Goal: Task Accomplishment & Management: Manage account settings

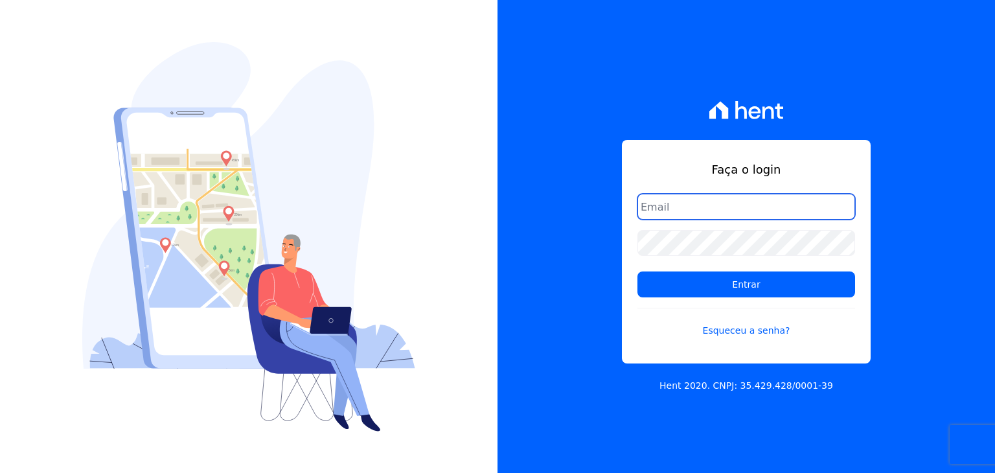
click at [767, 198] on input "email" at bounding box center [746, 207] width 218 height 26
click at [681, 205] on input "email" at bounding box center [746, 207] width 218 height 26
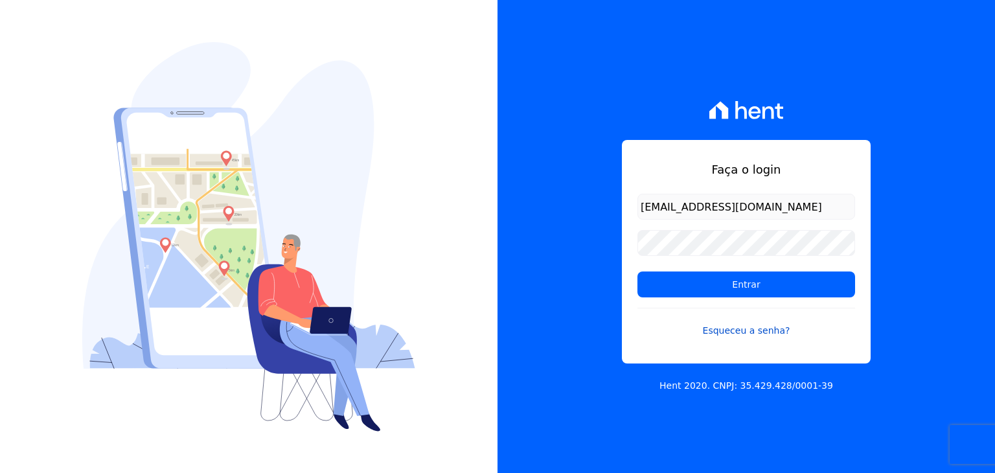
click at [765, 328] on link "Esqueceu a senha?" at bounding box center [746, 323] width 218 height 30
click at [649, 208] on input "Eduh971@hotmail.com" at bounding box center [746, 207] width 218 height 26
click at [646, 206] on input "Eduh971@hotmail.com" at bounding box center [746, 207] width 218 height 26
type input "[EMAIL_ADDRESS][DOMAIN_NAME]"
click at [756, 332] on link "Esqueceu a senha?" at bounding box center [746, 323] width 218 height 30
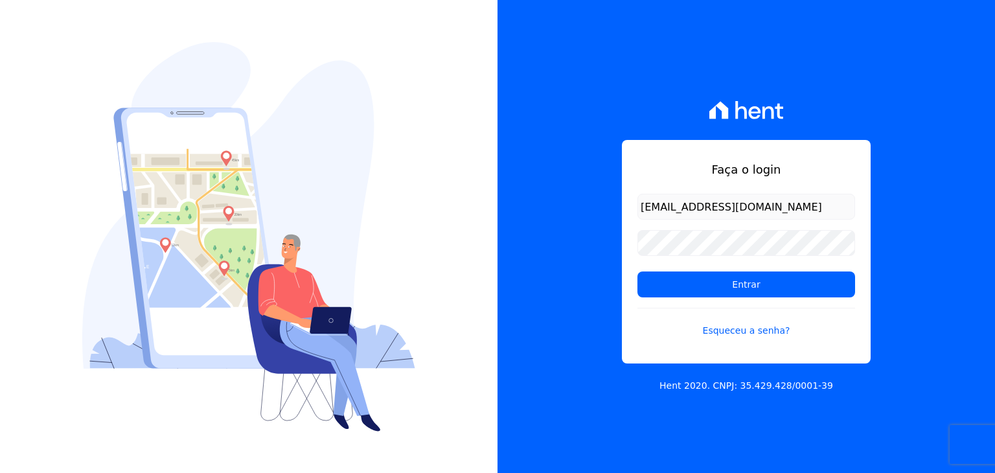
drag, startPoint x: 747, startPoint y: 191, endPoint x: 758, endPoint y: 205, distance: 18.0
click at [746, 191] on div "Faça o login eduh971@hotmail.com Entrar Esqueceu a senha?" at bounding box center [746, 251] width 249 height 223
drag, startPoint x: 765, startPoint y: 211, endPoint x: 632, endPoint y: 217, distance: 132.9
click at [632, 217] on div "Faça o login eduh971@hotmail.com Entrar Esqueceu a senha?" at bounding box center [746, 251] width 249 height 223
click at [751, 341] on form "eduh971@hotmail.com Entrar Esqueceu a senha?" at bounding box center [746, 273] width 218 height 159
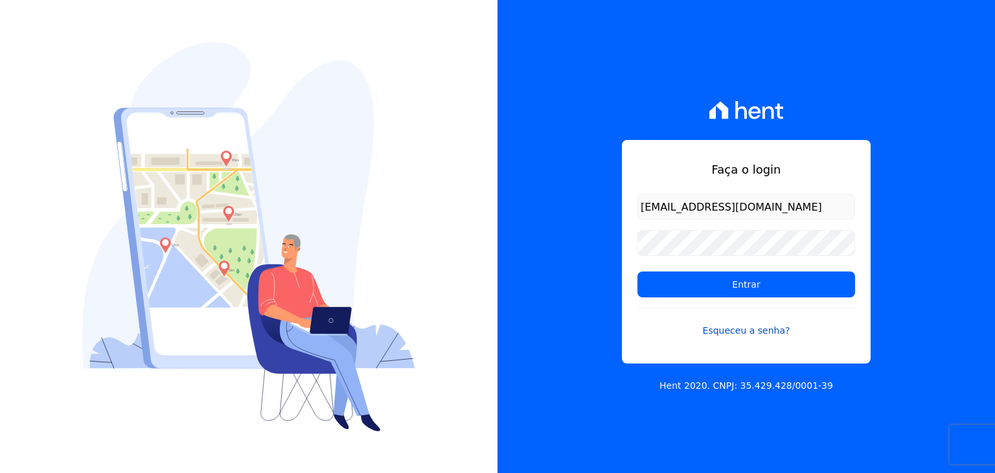
click at [745, 332] on link "Esqueceu a senha?" at bounding box center [746, 323] width 218 height 30
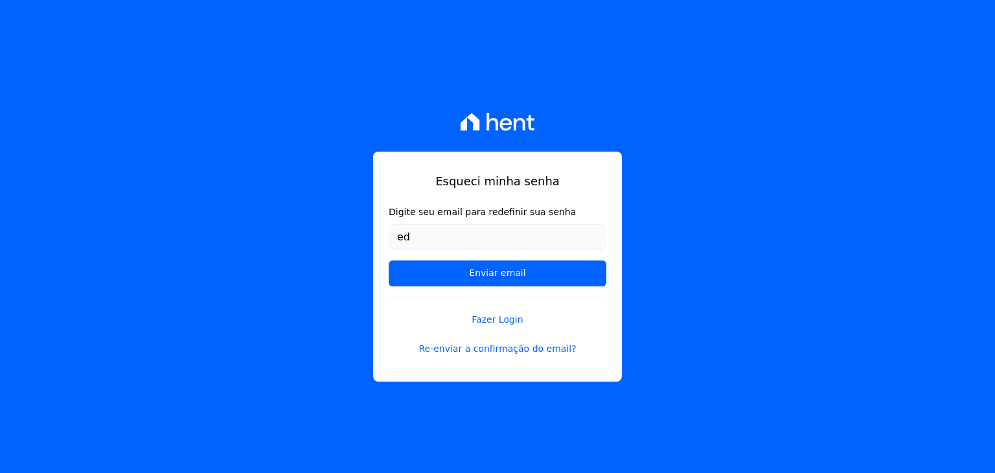
type input "e"
type input "[EMAIL_ADDRESS][DOMAIN_NAME]"
click at [389, 260] on input "Enviar email" at bounding box center [498, 273] width 218 height 26
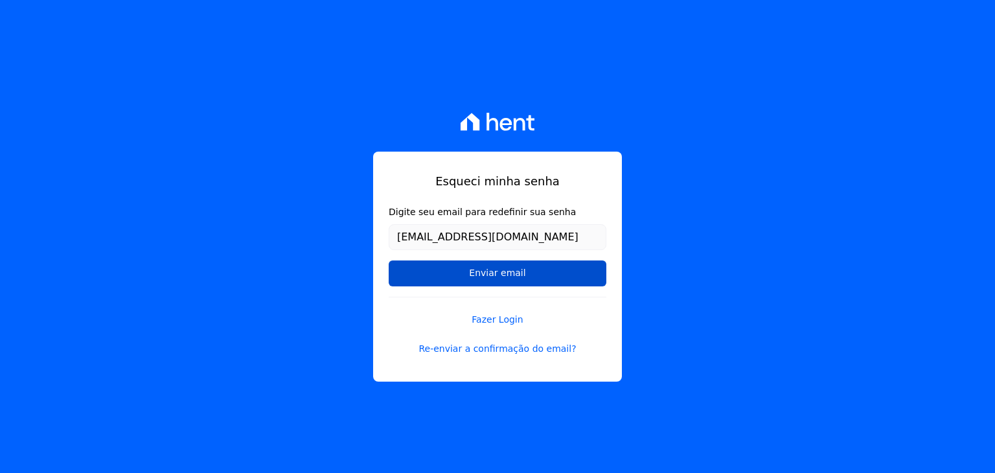
click at [583, 282] on input "Enviar email" at bounding box center [498, 273] width 218 height 26
click at [507, 278] on input "Enviar email" at bounding box center [498, 273] width 218 height 26
click at [479, 270] on input "Enviar email" at bounding box center [498, 273] width 218 height 26
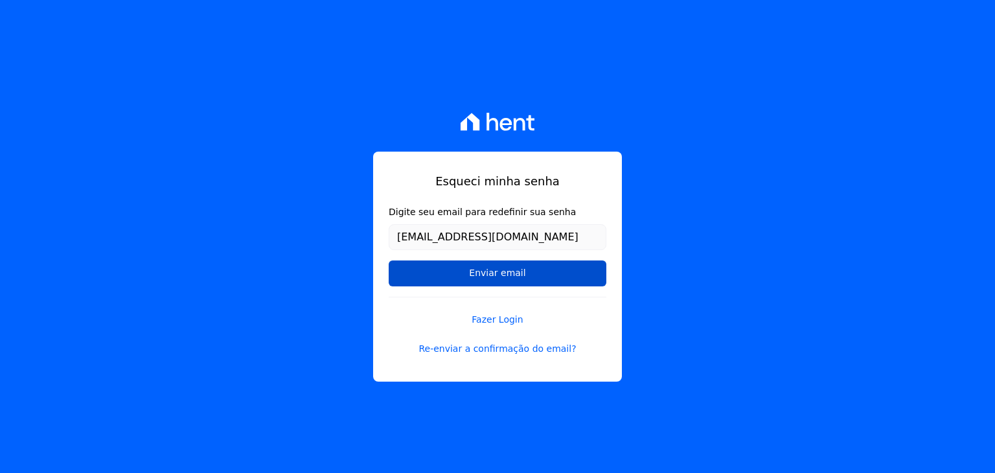
click at [479, 270] on input "Enviar email" at bounding box center [498, 273] width 218 height 26
click at [476, 272] on input "Enviar email" at bounding box center [498, 273] width 218 height 26
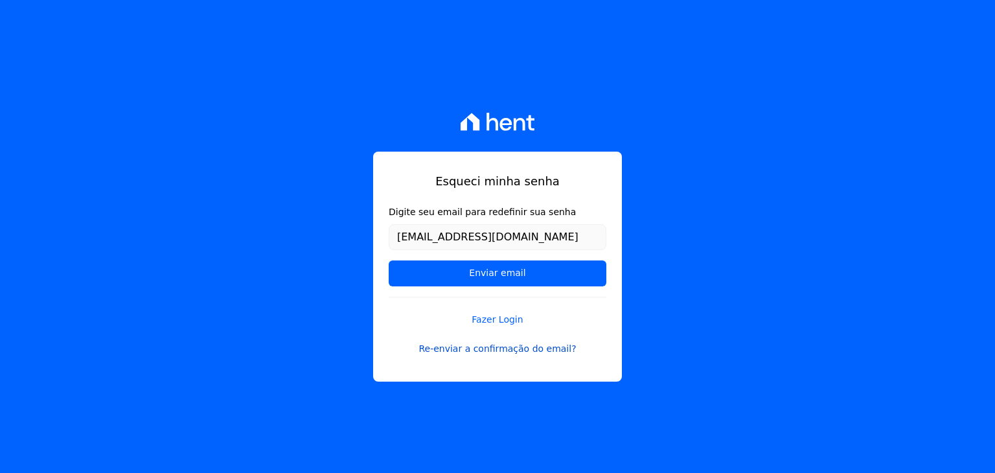
click at [479, 349] on link "Re-enviar a confirmação do email?" at bounding box center [498, 349] width 218 height 14
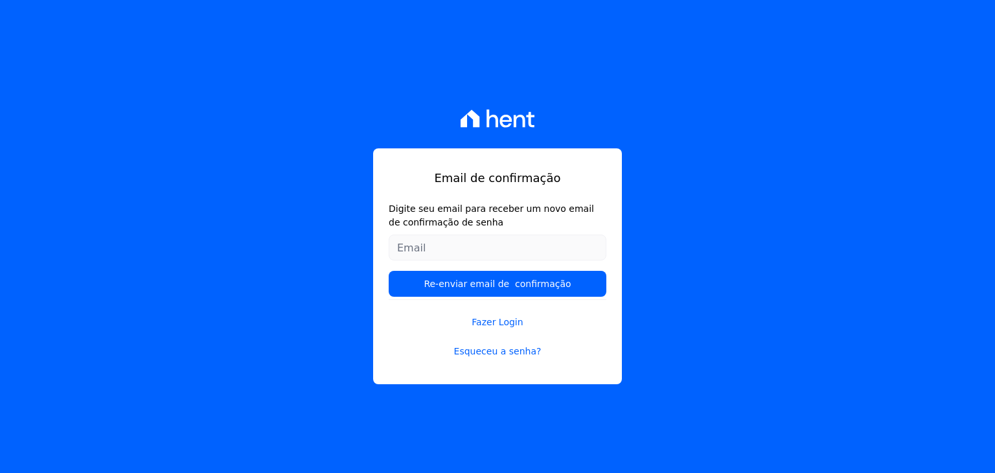
click at [451, 234] on form "Digite seu email para receber um novo email de confirmação de senha Re-enviar e…" at bounding box center [498, 250] width 218 height 97
click at [449, 240] on input "Digite seu email para receber um novo email de confirmação de senha" at bounding box center [498, 247] width 218 height 26
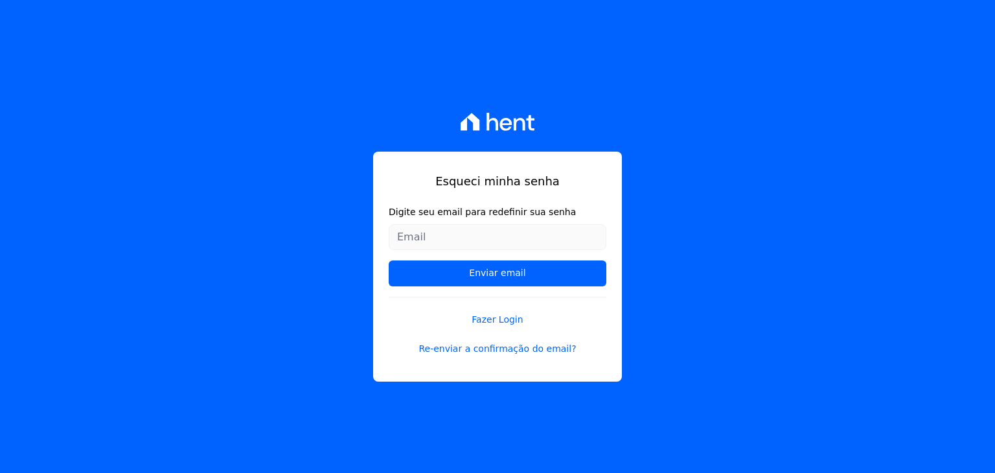
click at [471, 236] on input "Digite seu email para redefinir sua senha" at bounding box center [498, 237] width 218 height 26
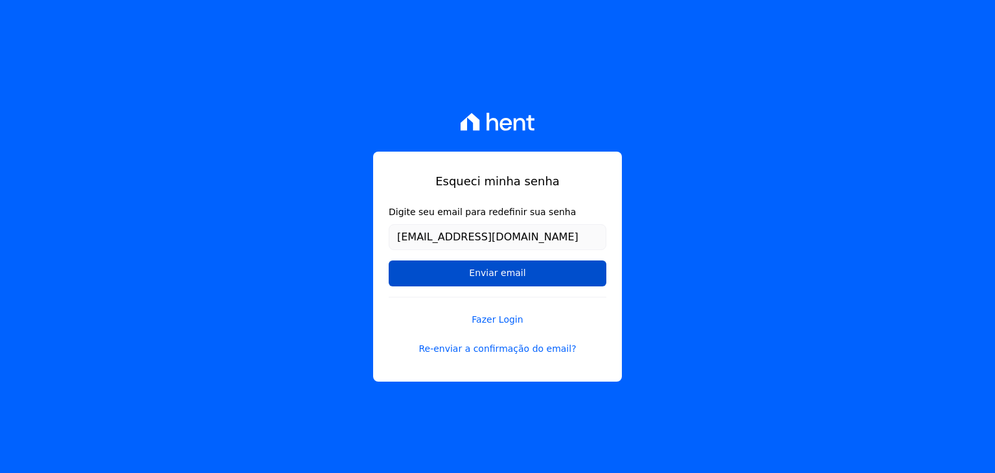
click at [453, 267] on input "Enviar email" at bounding box center [498, 273] width 218 height 26
click at [470, 268] on input "Enviar email" at bounding box center [498, 273] width 218 height 26
click at [484, 264] on input "Enviar email" at bounding box center [498, 273] width 218 height 26
click at [482, 273] on input "Enviar email" at bounding box center [498, 273] width 218 height 26
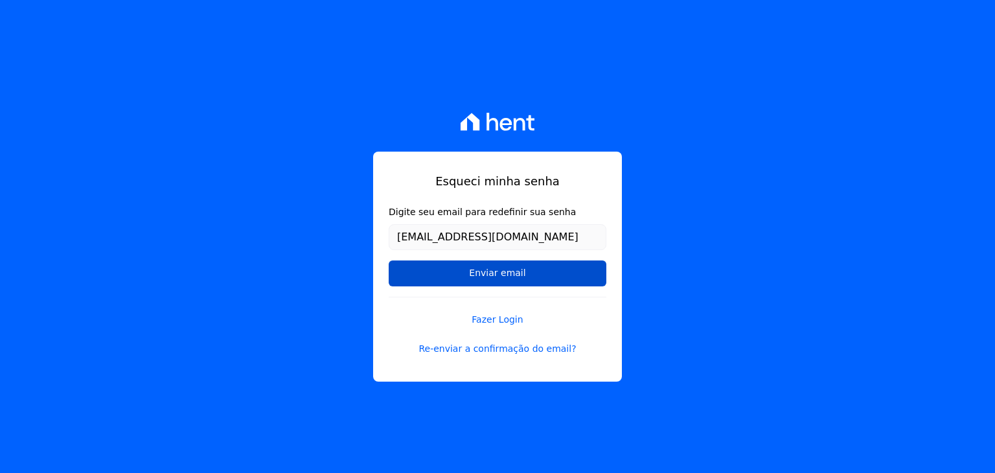
click at [482, 273] on input "Enviar email" at bounding box center [498, 273] width 218 height 26
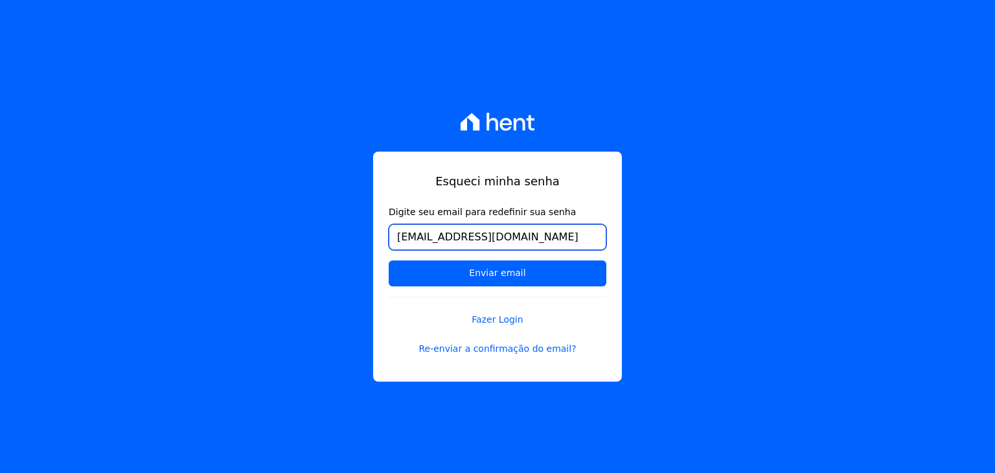
click at [420, 242] on input "eduh971@hotmail.com" at bounding box center [498, 237] width 218 height 26
type input "edhu971@hotmail.com"
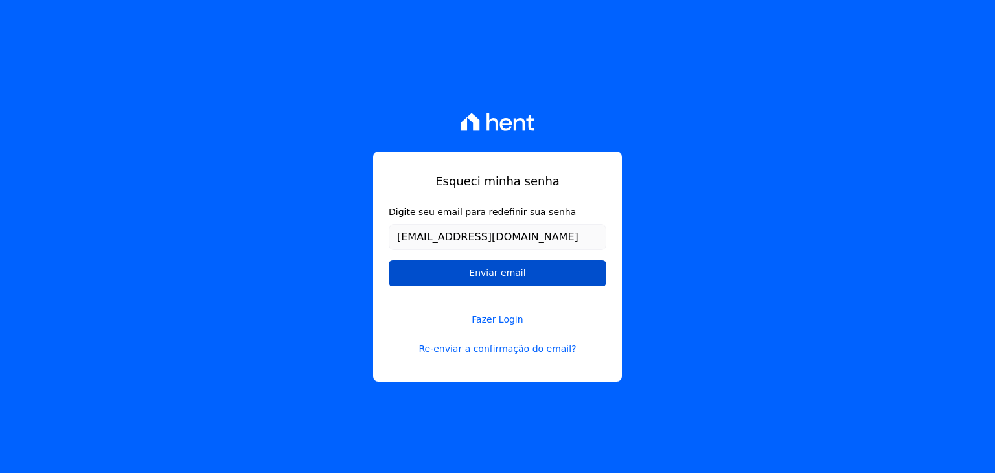
click at [438, 269] on input "Enviar email" at bounding box center [498, 273] width 218 height 26
click at [472, 273] on input "Enviar email" at bounding box center [498, 273] width 218 height 26
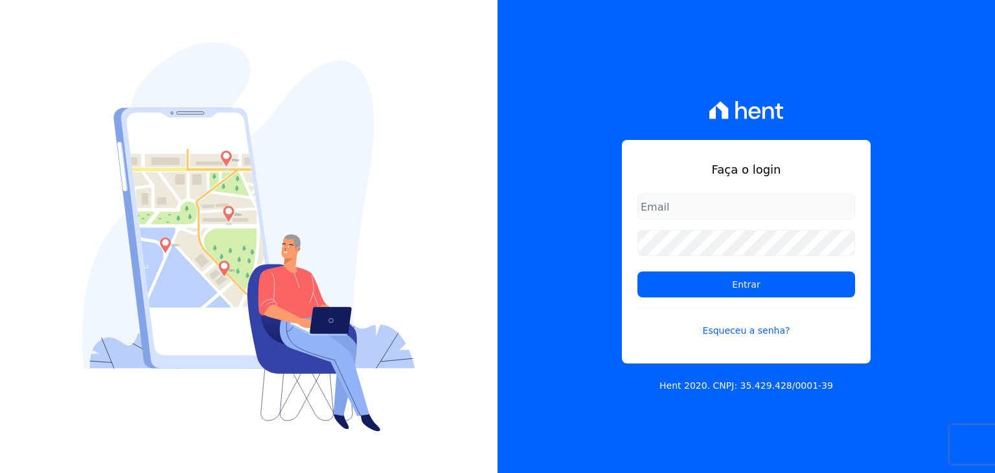
click at [740, 207] on input "email" at bounding box center [746, 207] width 218 height 26
type input "[EMAIL_ADDRESS][DOMAIN_NAME]"
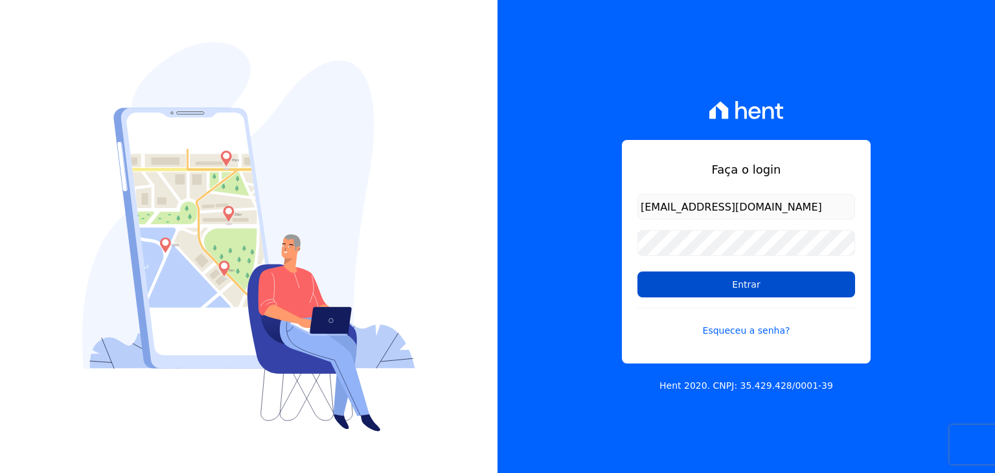
click at [705, 280] on input "Entrar" at bounding box center [746, 284] width 218 height 26
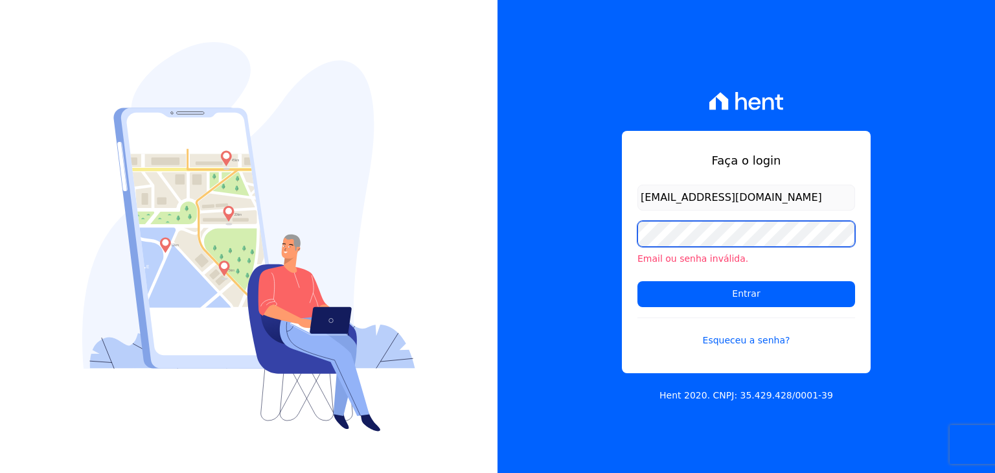
click at [637, 281] on input "Entrar" at bounding box center [746, 294] width 218 height 26
click at [721, 220] on form "[EMAIL_ADDRESS][DOMAIN_NAME] Email ou senha inválida. Entrar Esqueceu a senha?" at bounding box center [746, 274] width 218 height 178
